Goal: Check status: Check status

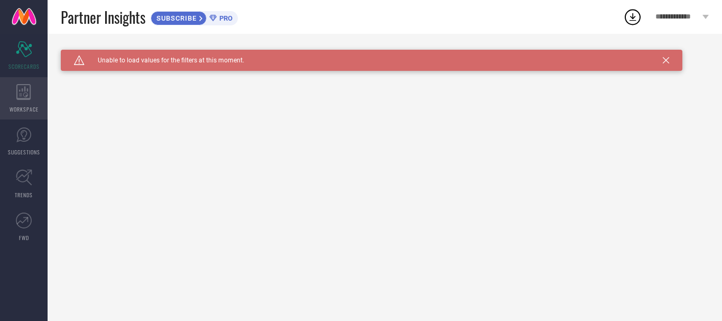
click at [22, 99] on icon at bounding box center [23, 92] width 14 height 16
click at [27, 51] on div "Scorecard SCORECARDS WORKSPACE SUGGESTIONS TRENDS FWD Caution Created with Sket…" at bounding box center [361, 177] width 722 height 287
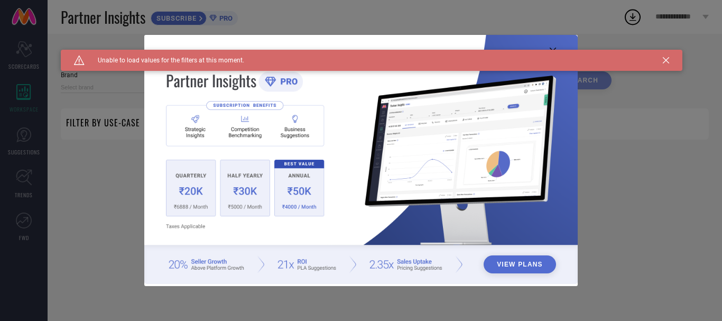
click at [662, 57] on div "Caution Created with Sketch. Unable to load values for the filters at this mome…" at bounding box center [372, 60] width 622 height 21
type input "1 STOP FASHION"
type input "All"
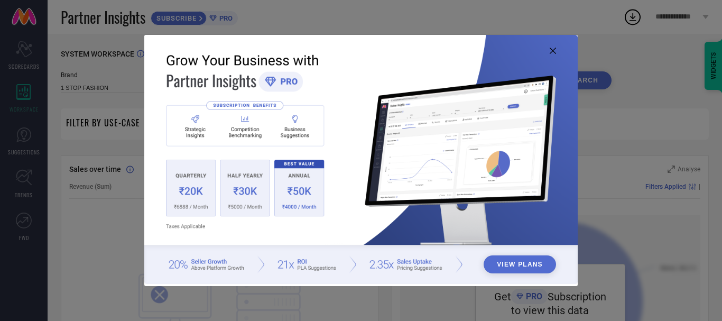
click at [674, 156] on div "View Plans" at bounding box center [361, 160] width 722 height 321
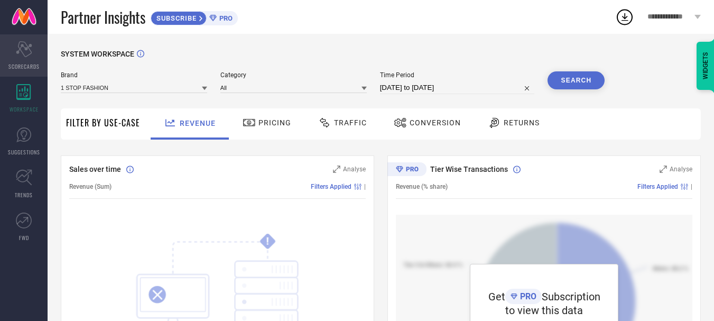
click at [10, 54] on div "Scorecard SCORECARDS" at bounding box center [24, 55] width 48 height 42
